Goal: Check status: Check status

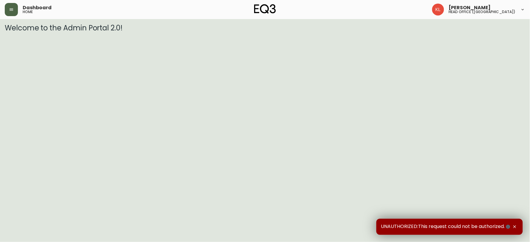
click at [11, 4] on button "button" at bounding box center [11, 9] width 13 height 13
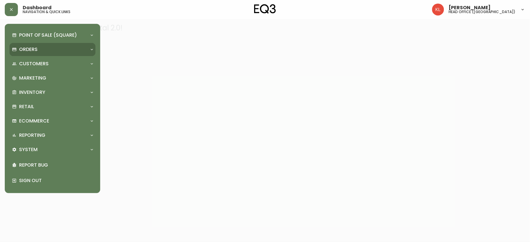
click at [29, 52] on p "Orders" at bounding box center [28, 49] width 18 height 7
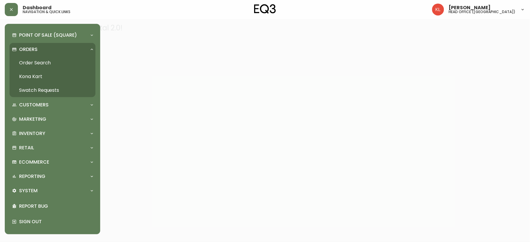
click at [36, 66] on link "Order Search" at bounding box center [53, 63] width 86 height 14
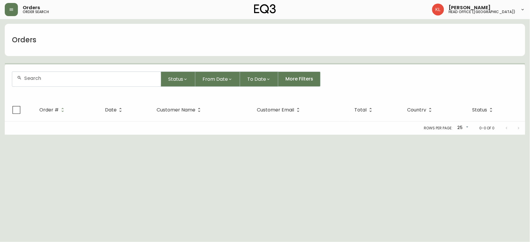
click at [63, 79] on input "text" at bounding box center [90, 78] width 132 height 6
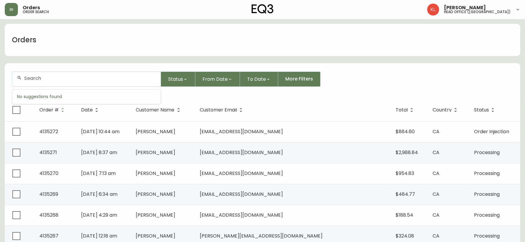
paste input "7220-510-1-B"
type input "7220-510-1-B"
click at [13, 8] on icon "button" at bounding box center [11, 9] width 5 height 5
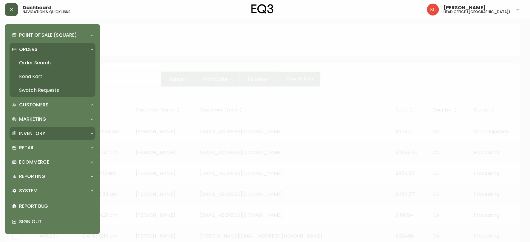
click at [43, 136] on p "Inventory" at bounding box center [32, 133] width 26 height 7
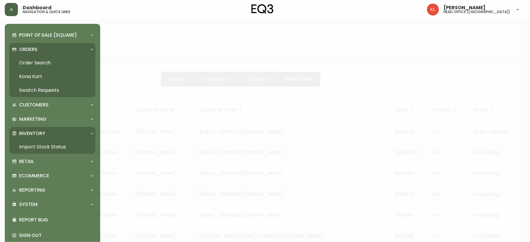
click at [49, 151] on link "Import Stock Status" at bounding box center [53, 147] width 86 height 14
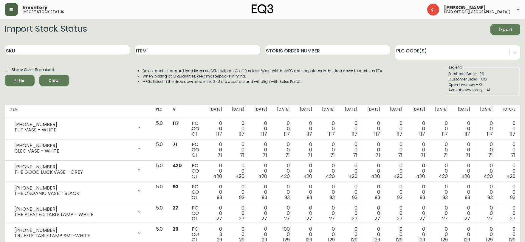
click at [35, 55] on div "SKU" at bounding box center [67, 50] width 125 height 19
click at [55, 49] on input "SKU" at bounding box center [67, 50] width 125 height 10
paste input "7220-510-1-B"
type input "7220-510-1-B"
click at [5, 75] on button "Filter" at bounding box center [20, 80] width 30 height 11
